Goal: Use online tool/utility: Utilize a website feature to perform a specific function

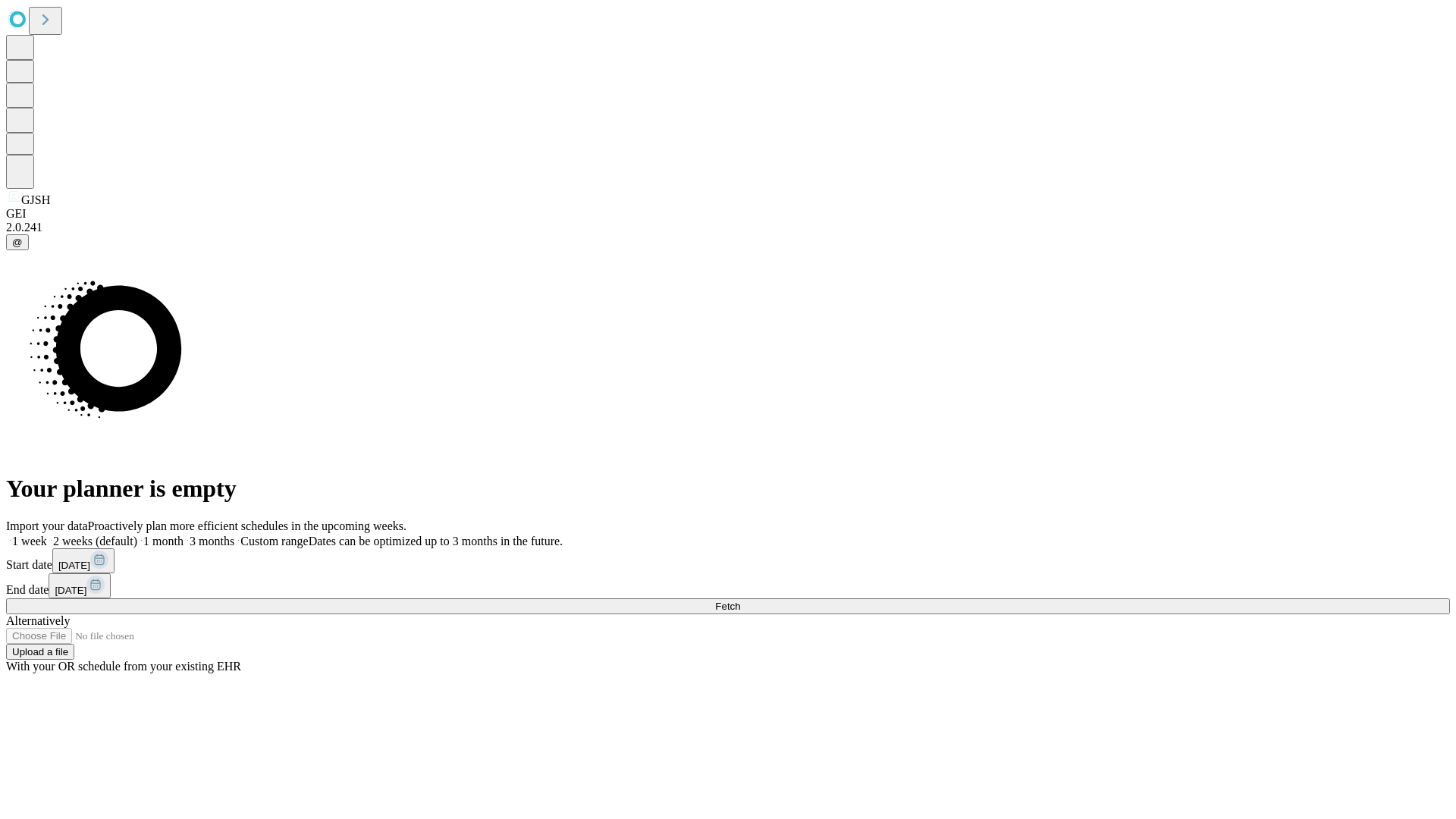
click at [740, 600] on span "Fetch" at bounding box center [727, 606] width 25 height 11
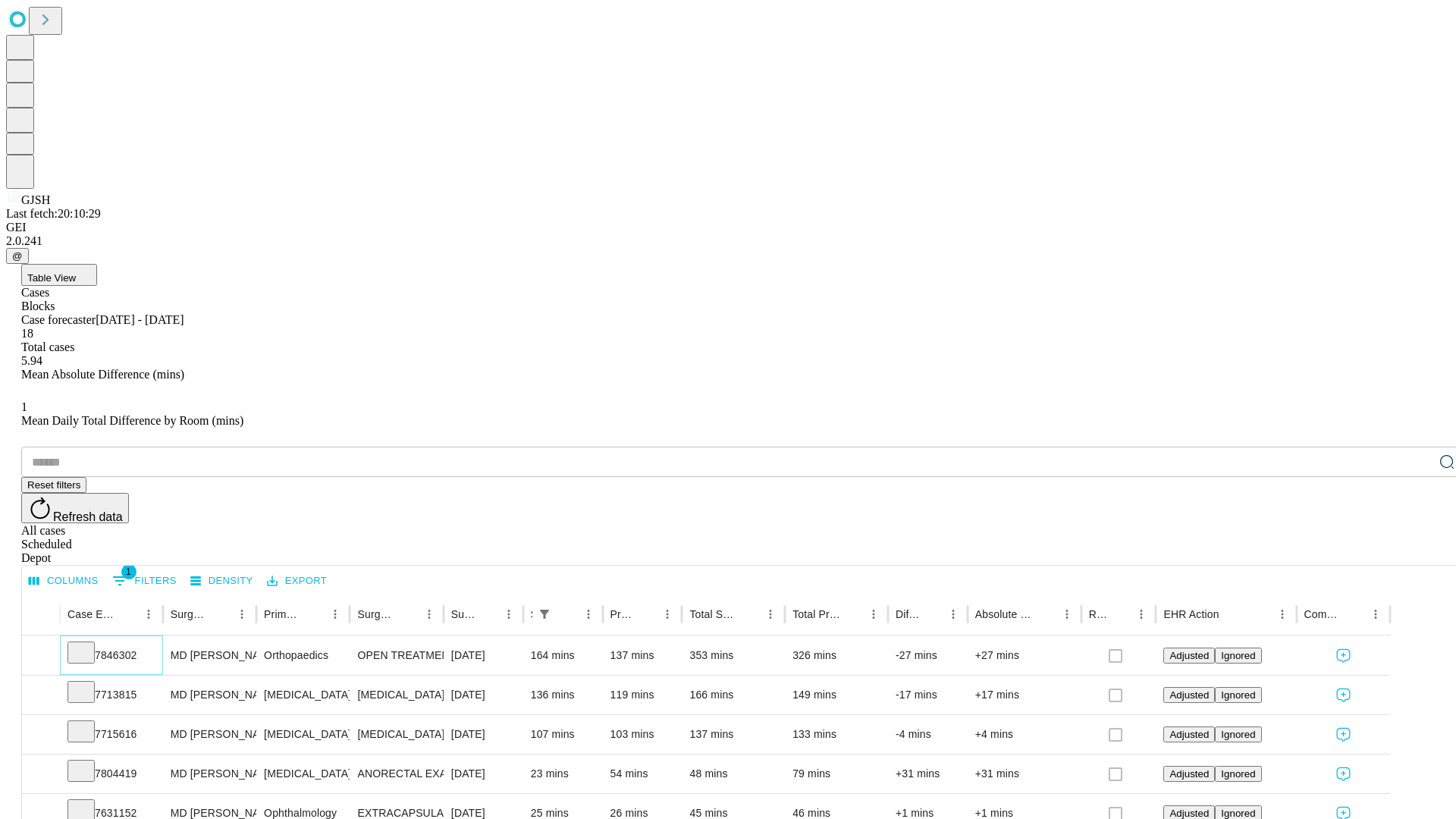
click at [88, 644] on icon at bounding box center [82, 651] width 15 height 15
